Goal: Task Accomplishment & Management: Use online tool/utility

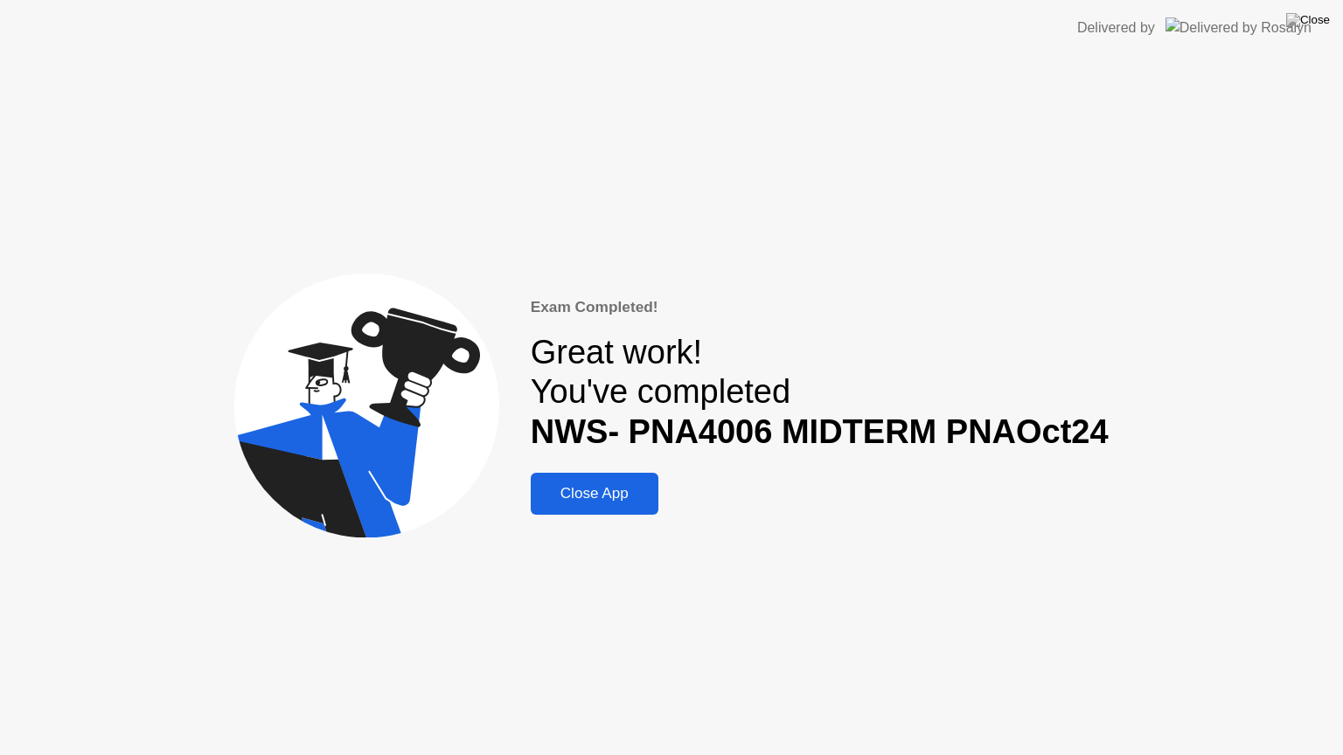
click at [1321, 38] on header "Delivered by" at bounding box center [671, 28] width 1343 height 56
click at [1323, 7] on header "Delivered by" at bounding box center [671, 28] width 1343 height 56
click at [1324, 21] on img at bounding box center [1308, 20] width 44 height 14
